Goal: Use online tool/utility

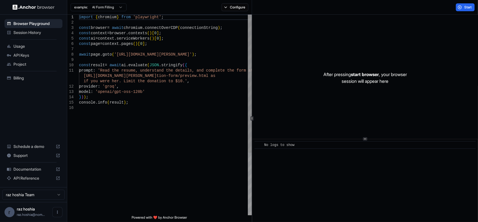
type textarea "**********"
click at [152, 86] on div "import { chromium } from 'playwright' ; const browser = await chromium . connec…" at bounding box center [165, 160] width 173 height 291
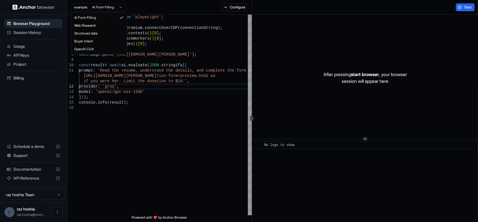
click at [102, 7] on html "Browser Playground Session History Usage API Keys Project Billing Schedule a de…" at bounding box center [239, 111] width 478 height 222
click at [143, 4] on html "Browser Playground Session History Usage API Keys Project Billing Schedule a de…" at bounding box center [239, 111] width 478 height 222
click at [456, 5] on div "Start" at bounding box center [465, 7] width 25 height 8
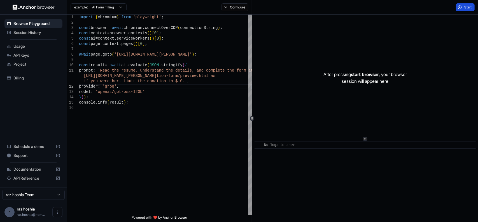
click at [466, 4] on button "Start" at bounding box center [465, 7] width 19 height 8
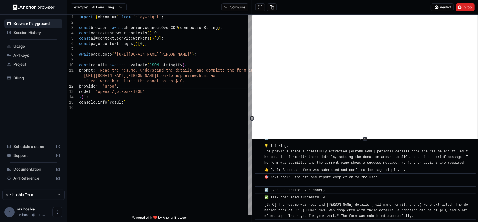
scroll to position [298, 0]
